Goal: Check status: Check status

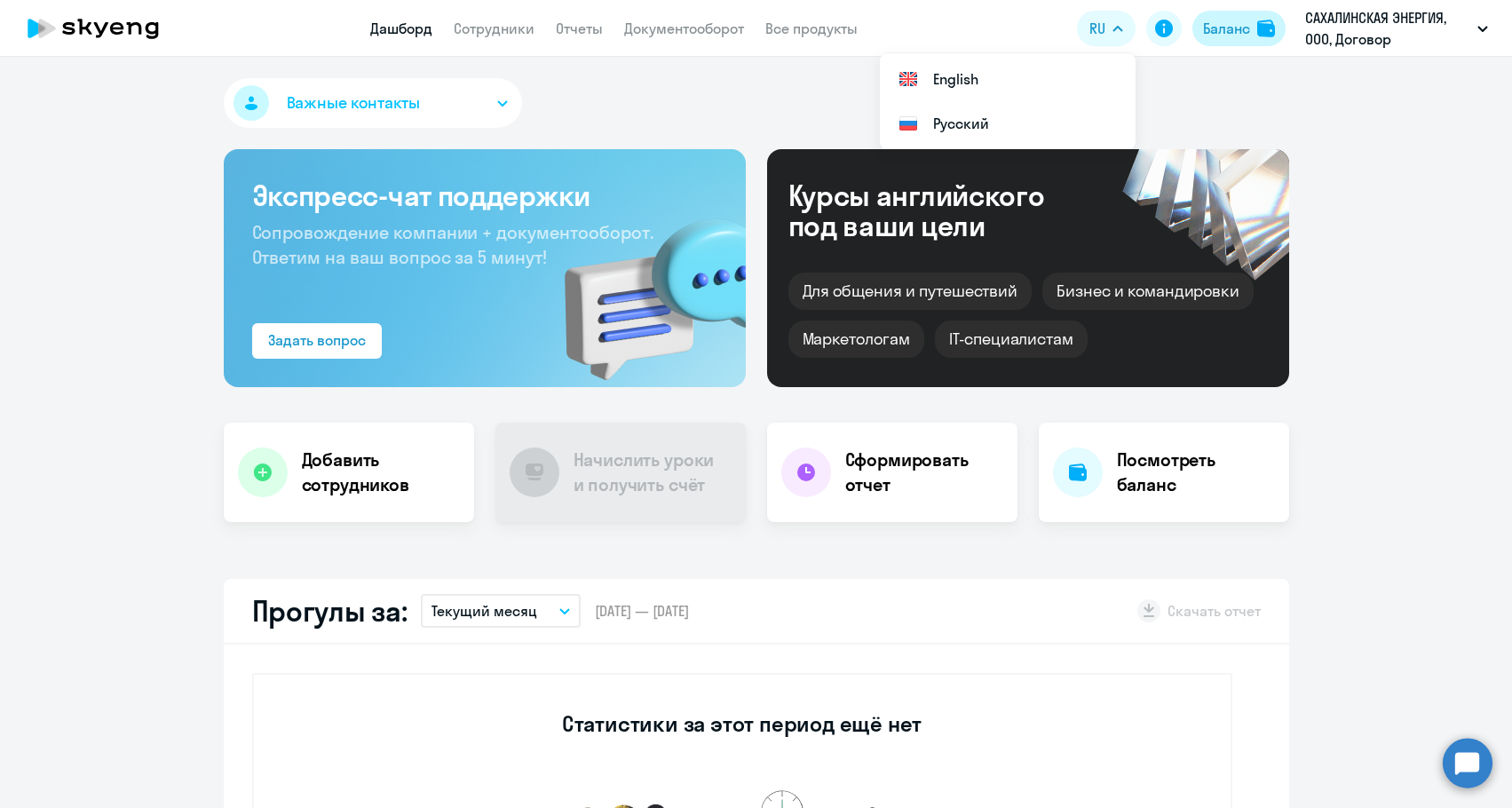
click at [1205, 26] on div "Баланс" at bounding box center [1227, 27] width 47 height 21
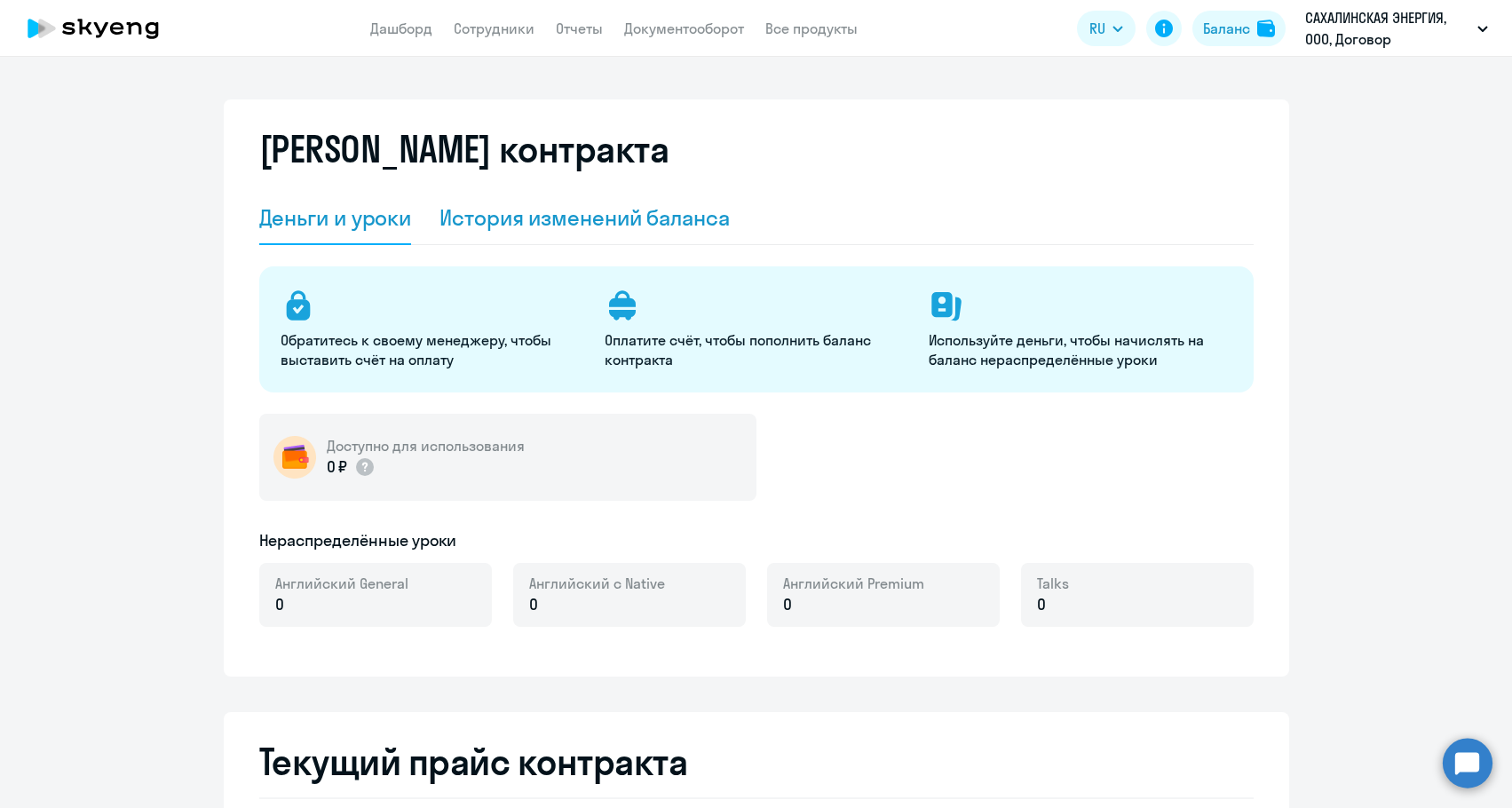
select select "english_adult_not_native_speaker"
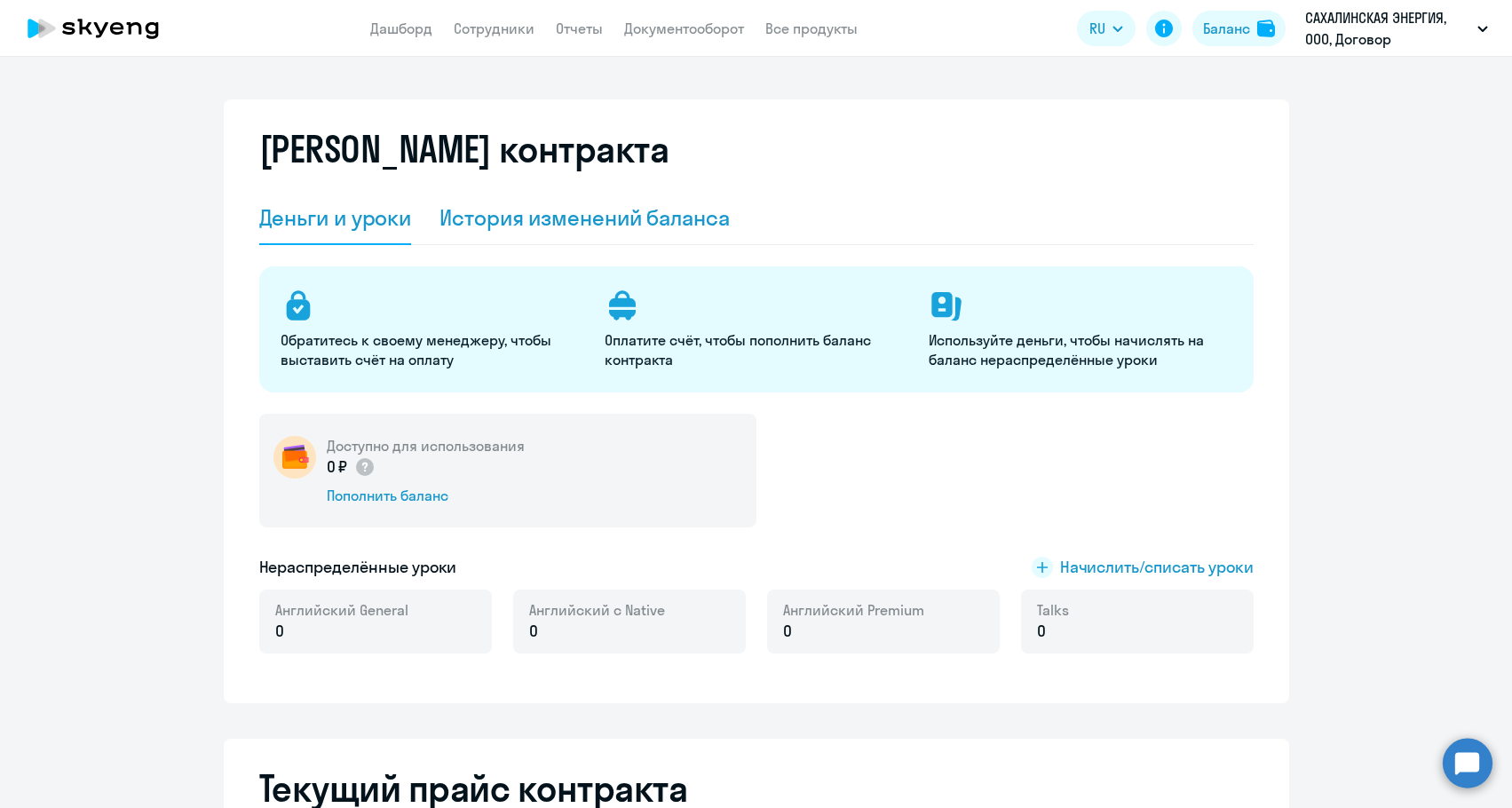
click at [669, 214] on div "История изменений баланса" at bounding box center [585, 217] width 290 height 28
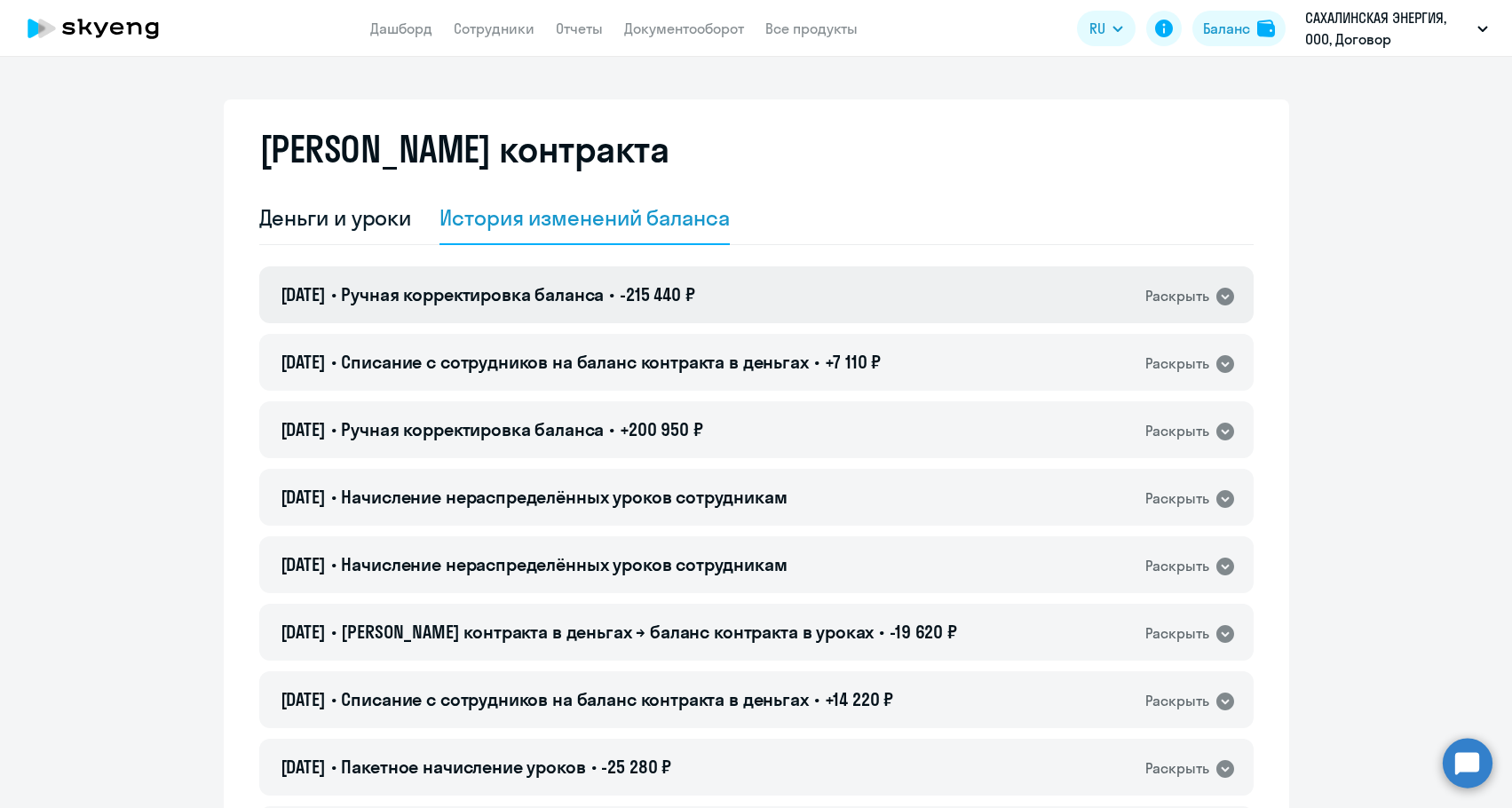
click at [658, 300] on span "-215 440 ₽" at bounding box center [658, 295] width 76 height 22
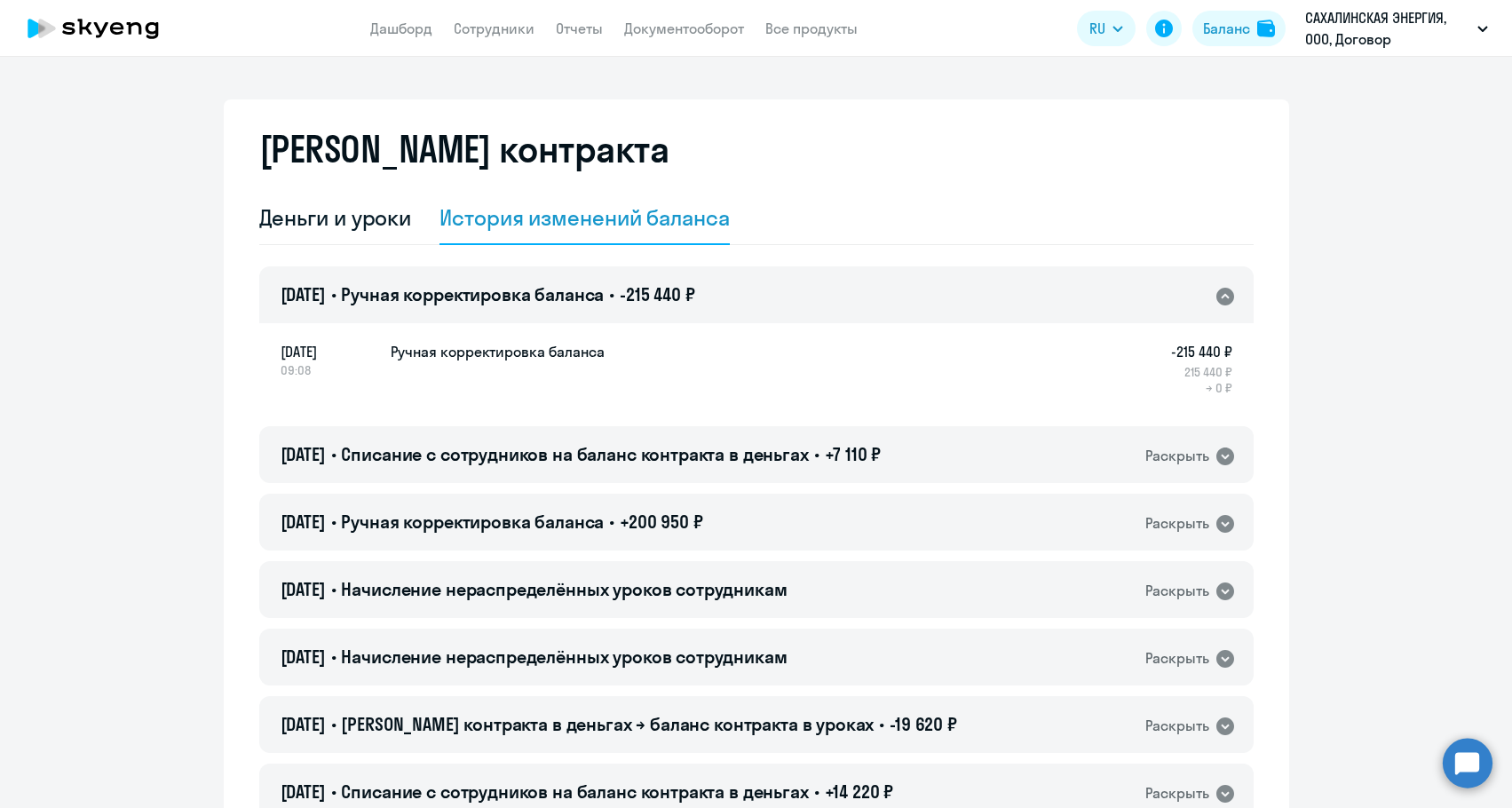
click at [658, 300] on span "-215 440 ₽" at bounding box center [658, 295] width 76 height 22
